Goal: Transaction & Acquisition: Download file/media

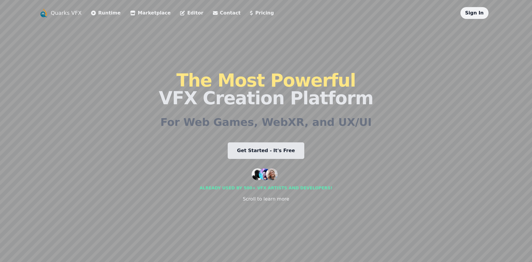
click at [257, 151] on link "Get Started - It's Free" at bounding box center [266, 150] width 77 height 17
click at [134, 14] on link "Marketplace" at bounding box center [150, 12] width 40 height 7
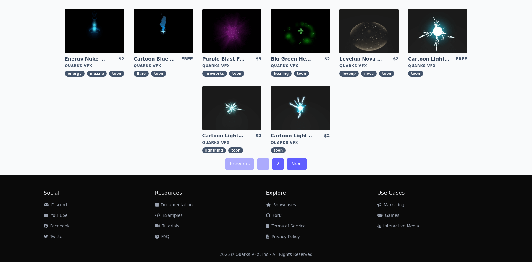
scroll to position [190, 0]
click at [279, 168] on link "2" at bounding box center [278, 164] width 12 height 12
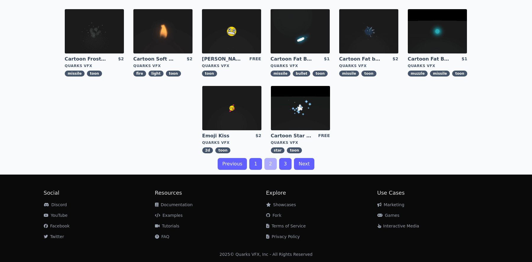
scroll to position [190, 0]
click at [283, 165] on link "3" at bounding box center [285, 164] width 12 height 12
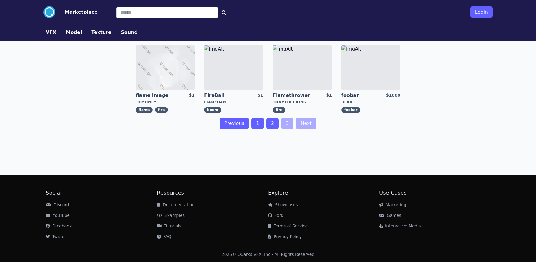
click at [53, 33] on button "VFX" at bounding box center [51, 32] width 11 height 7
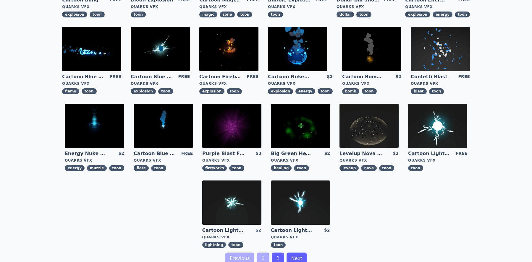
scroll to position [129, 0]
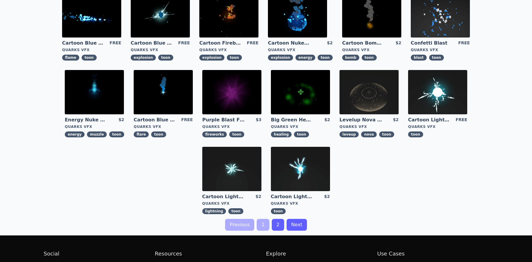
click at [275, 224] on link "2" at bounding box center [278, 225] width 12 height 12
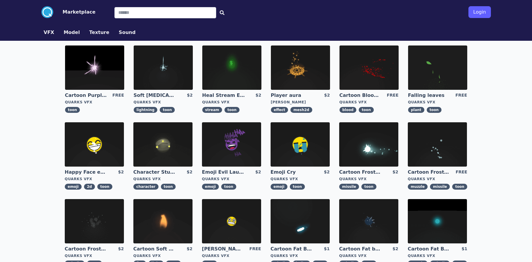
click at [74, 97] on link "Cartoon Purple [MEDICAL_DATA]" at bounding box center [86, 95] width 43 height 7
